Goal: Task Accomplishment & Management: Use online tool/utility

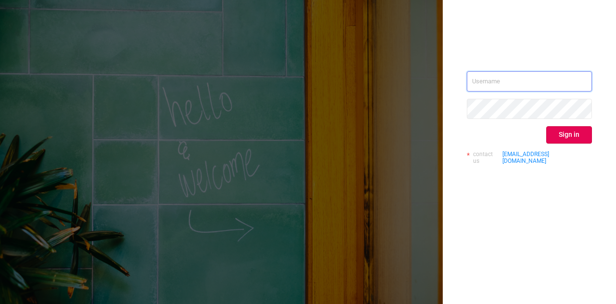
type input "[DOMAIN_NAME][EMAIL_ADDRESS][DOMAIN_NAME]"
click at [563, 129] on button "Sign in" at bounding box center [569, 134] width 46 height 17
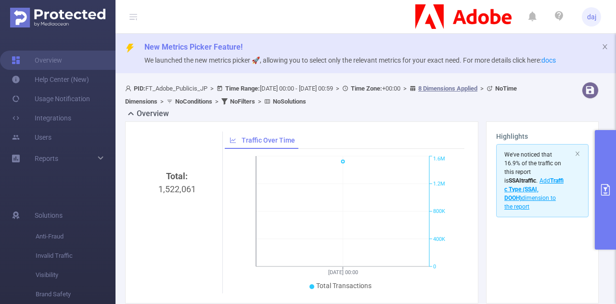
click at [610, 161] on button "primary" at bounding box center [605, 189] width 21 height 119
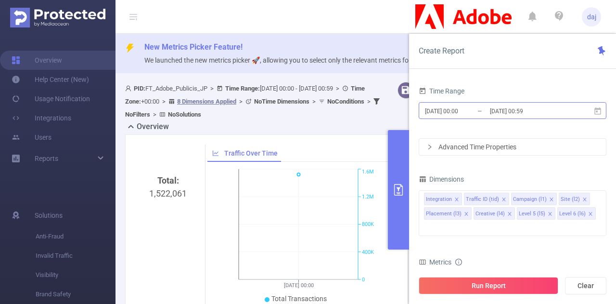
click at [469, 108] on input "[DATE] 00:00" at bounding box center [463, 110] width 78 height 13
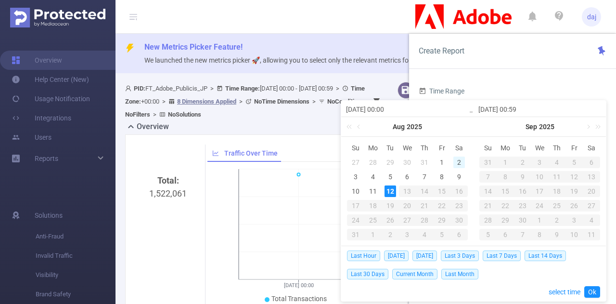
click at [458, 163] on div "2" at bounding box center [459, 162] width 12 height 12
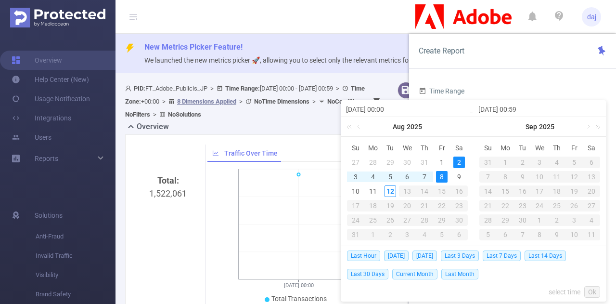
click at [443, 176] on div "8" at bounding box center [442, 177] width 12 height 12
type input "[DATE] 00:00"
type input "[DATE] 00:59"
type input "[DATE] 00:00"
type input "[DATE] 00:59"
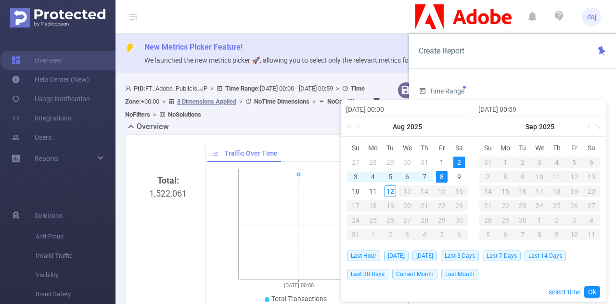
click at [511, 111] on input "[DATE] 00:59" at bounding box center [540, 110] width 123 height 12
click at [529, 111] on input "[DATE] 00:59" at bounding box center [540, 110] width 123 height 12
click at [569, 287] on link "select time" at bounding box center [565, 292] width 32 height 18
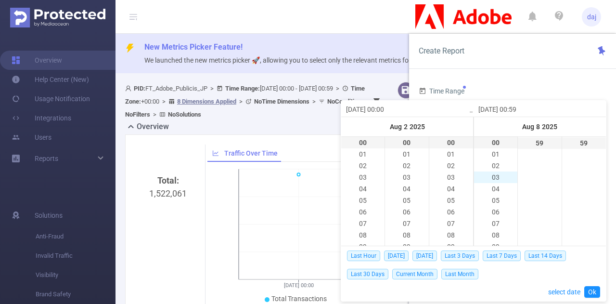
scroll to position [265, 0]
click at [492, 142] on li "23" at bounding box center [495, 143] width 43 height 12
type input "[DATE] 23:59"
click at [595, 292] on link "Ok" at bounding box center [592, 292] width 16 height 12
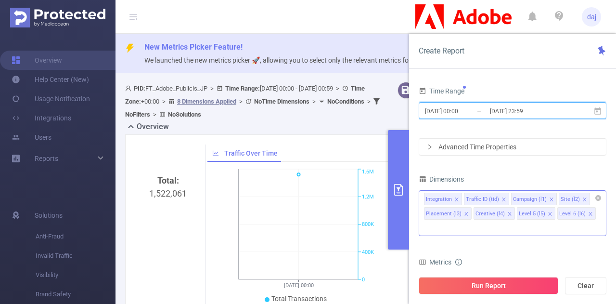
click at [457, 198] on icon "icon: close" at bounding box center [456, 199] width 5 height 5
click at [469, 211] on icon "icon: close" at bounding box center [466, 213] width 5 height 5
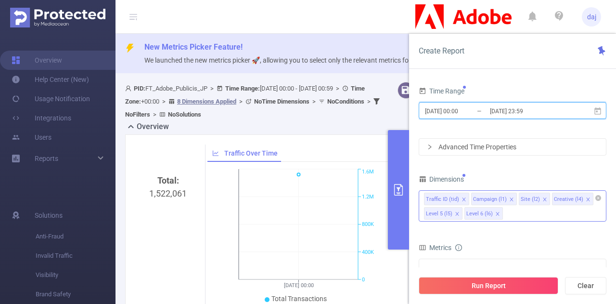
click at [586, 198] on icon "icon: close" at bounding box center [588, 199] width 5 height 5
click at [583, 198] on icon "icon: close" at bounding box center [584, 198] width 3 height 3
click at [583, 198] on icon "icon: close" at bounding box center [585, 199] width 5 height 5
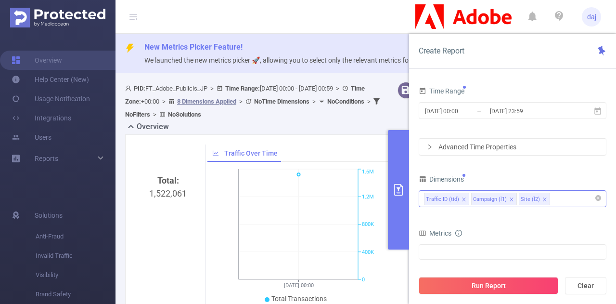
click at [479, 150] on div "Advanced Time Properties" at bounding box center [512, 147] width 187 height 16
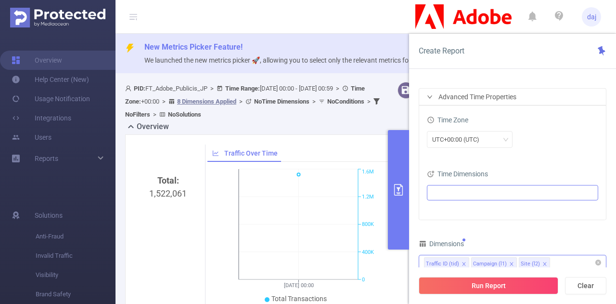
click at [455, 193] on ul at bounding box center [509, 192] width 158 height 14
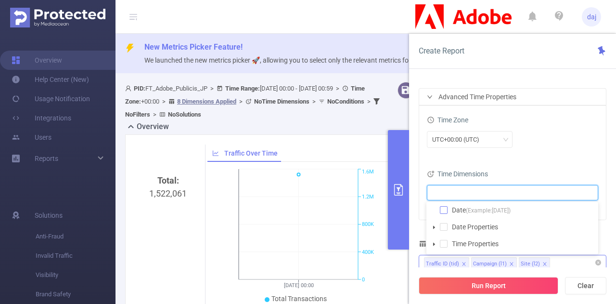
click at [444, 208] on span at bounding box center [444, 210] width 8 height 8
click at [461, 138] on div "UTC+00:00 (UTC)" at bounding box center [459, 139] width 54 height 16
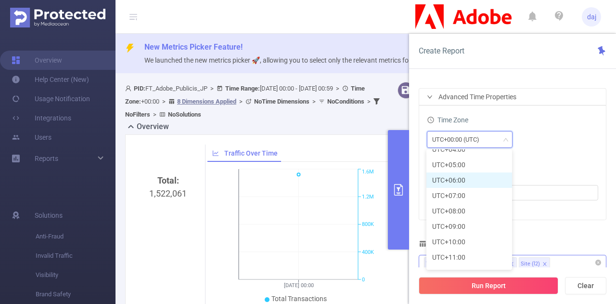
scroll to position [284, 0]
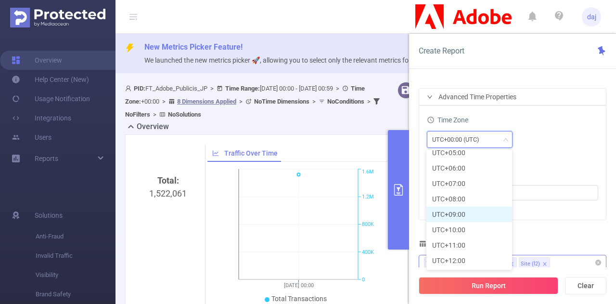
click at [471, 215] on li "UTC+09:00" at bounding box center [470, 214] width 86 height 15
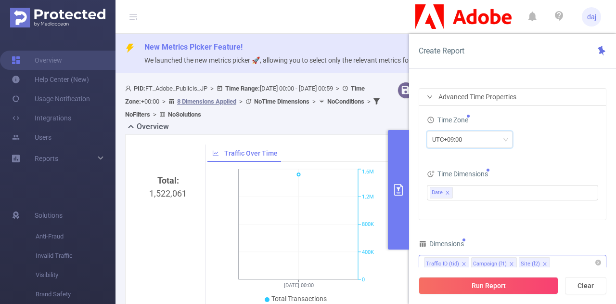
click at [557, 153] on div "Time Zone UTC+09:00" at bounding box center [512, 134] width 171 height 42
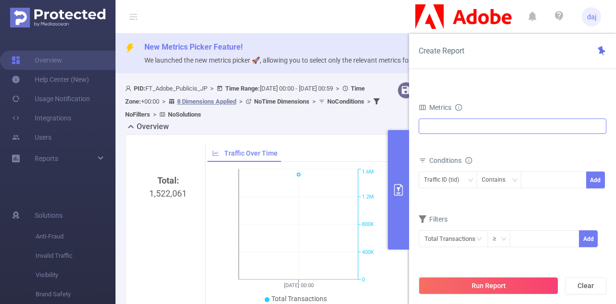
click at [521, 125] on div at bounding box center [513, 125] width 188 height 15
click at [562, 82] on div "Time Range [DATE] 00:00 _ [DATE] 23:59 Advanced Time Properties Time Zone UTC+0…" at bounding box center [512, 198] width 207 height 246
click at [513, 280] on button "Run Report" at bounding box center [489, 285] width 140 height 17
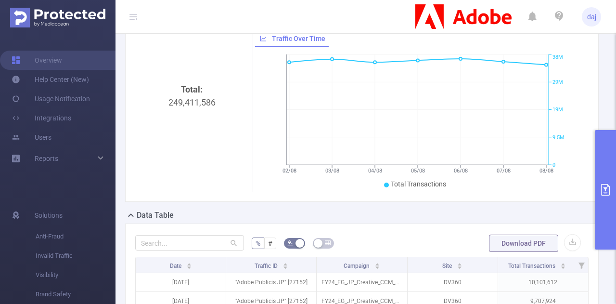
scroll to position [76, 0]
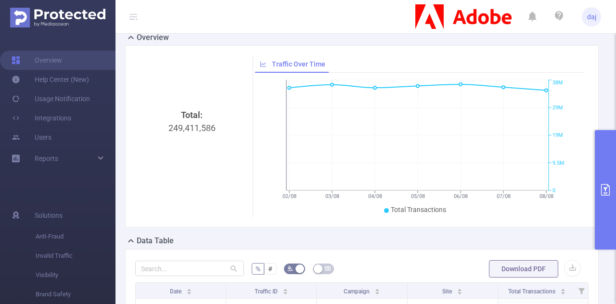
click at [608, 182] on button "primary" at bounding box center [605, 189] width 21 height 119
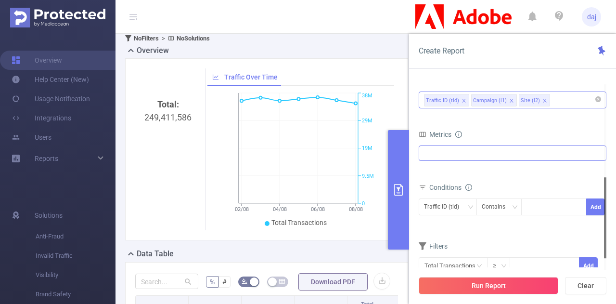
click at [482, 158] on div "Invalid Traffic Visibility Brand Safety Traffic Intelligence MRC Attention" at bounding box center [513, 152] width 188 height 15
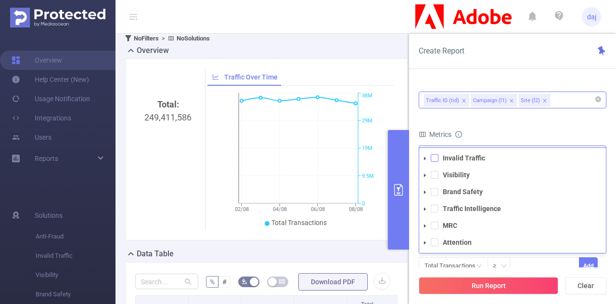
click at [433, 158] on span at bounding box center [435, 158] width 8 height 8
click at [437, 175] on span at bounding box center [435, 175] width 8 height 8
click at [436, 190] on span at bounding box center [435, 192] width 8 height 8
click at [433, 209] on span at bounding box center [435, 209] width 8 height 8
click at [436, 223] on span at bounding box center [435, 225] width 8 height 8
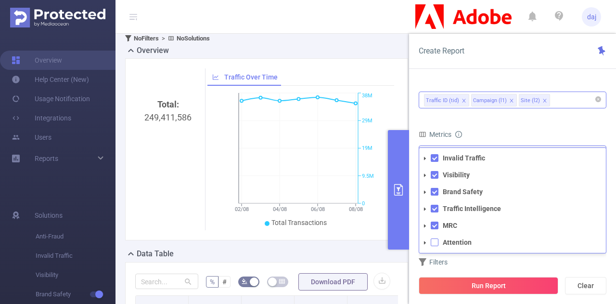
click at [436, 241] on span at bounding box center [435, 242] width 8 height 8
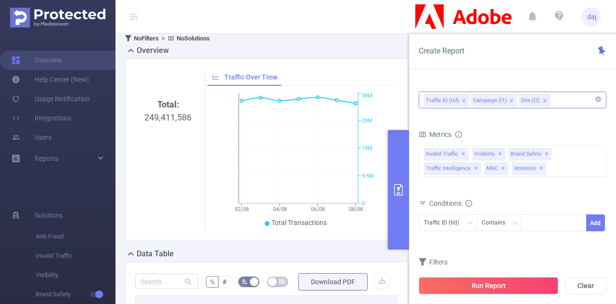
click at [567, 129] on div "Metrics" at bounding box center [513, 136] width 188 height 16
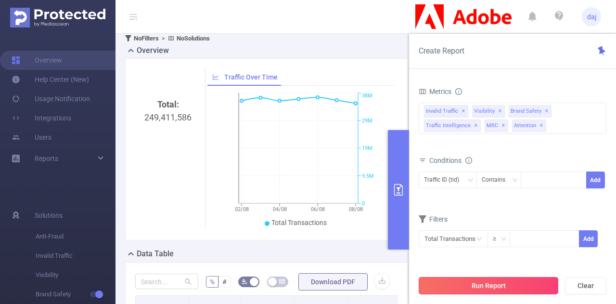
click at [511, 283] on button "Run Report" at bounding box center [489, 285] width 140 height 17
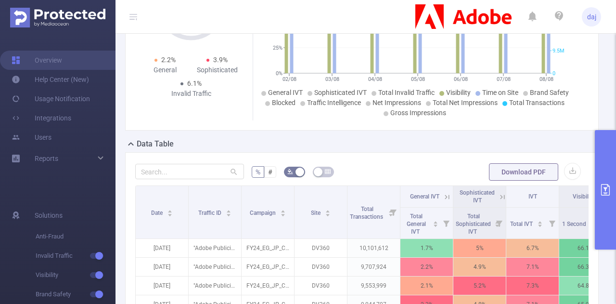
scroll to position [173, 0]
click at [564, 173] on button "button" at bounding box center [572, 170] width 17 height 17
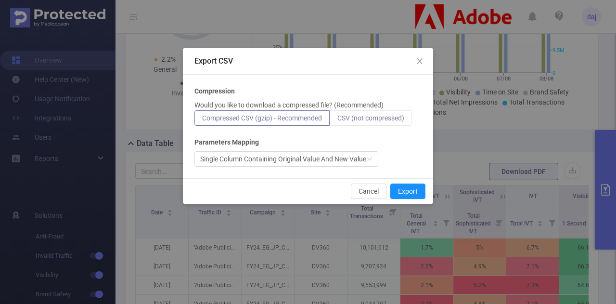
click at [396, 119] on span "CSV (not compressed)" at bounding box center [370, 118] width 67 height 8
click at [337, 120] on input "CSV (not compressed)" at bounding box center [337, 120] width 0 height 0
click at [413, 188] on button "Export" at bounding box center [407, 190] width 35 height 15
